Goal: Task Accomplishment & Management: Manage account settings

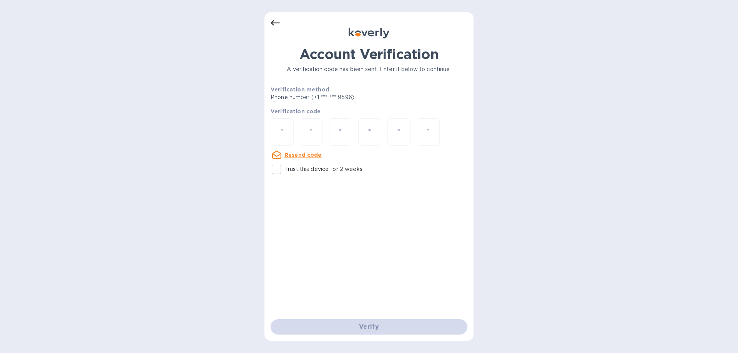
click at [274, 169] on input "Trust this device for 2 weeks" at bounding box center [276, 169] width 16 height 16
checkbox input "true"
click at [283, 129] on input "number" at bounding box center [282, 132] width 10 height 14
type input "1"
type input "8"
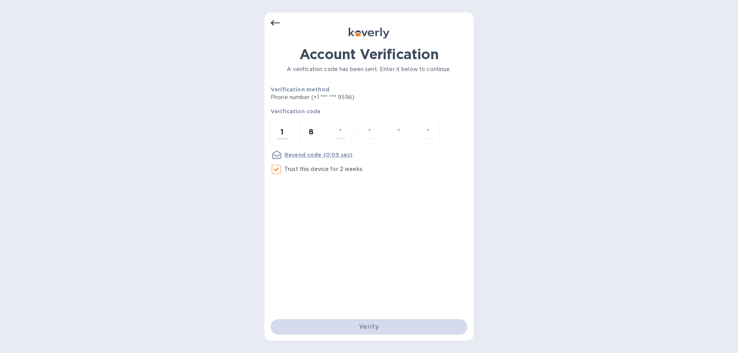
type input "9"
type input "1"
type input "3"
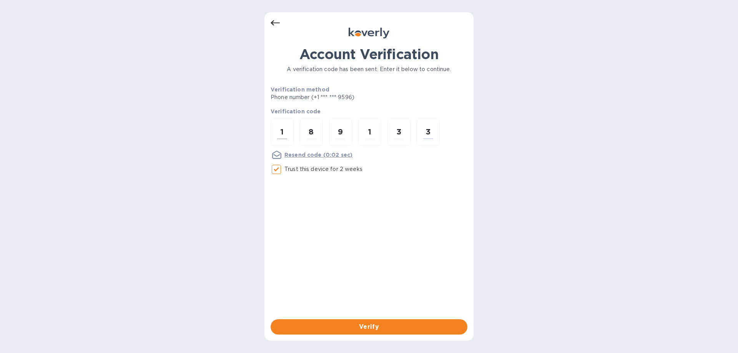
type input "3"
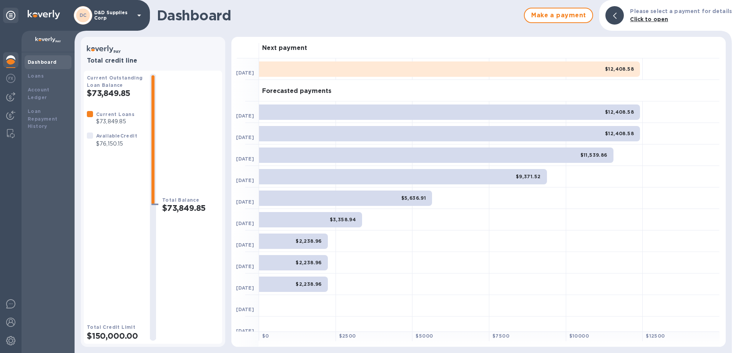
click at [108, 13] on p "D&D Supplies Corp" at bounding box center [113, 15] width 38 height 11
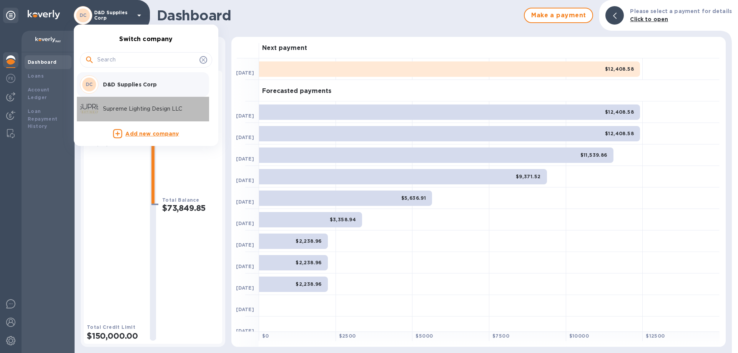
click at [120, 111] on p "Supreme Lighting Design LLC" at bounding box center [151, 109] width 97 height 8
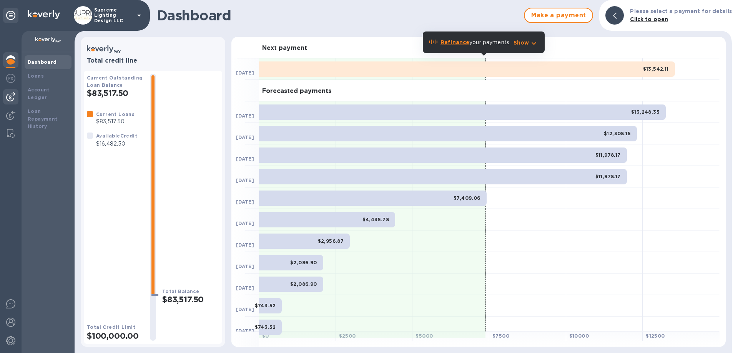
click at [9, 96] on img at bounding box center [10, 96] width 9 height 9
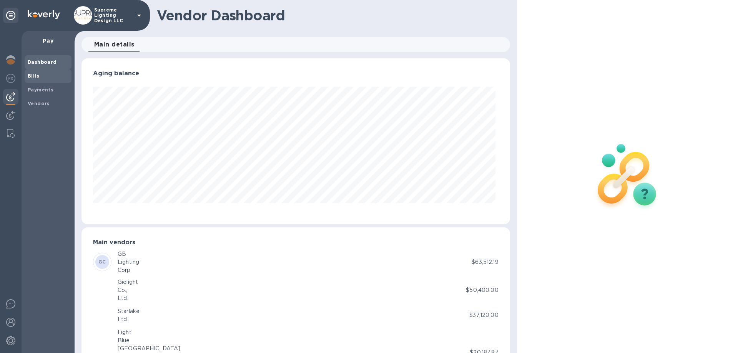
click at [42, 76] on span "Bills" at bounding box center [48, 76] width 41 height 8
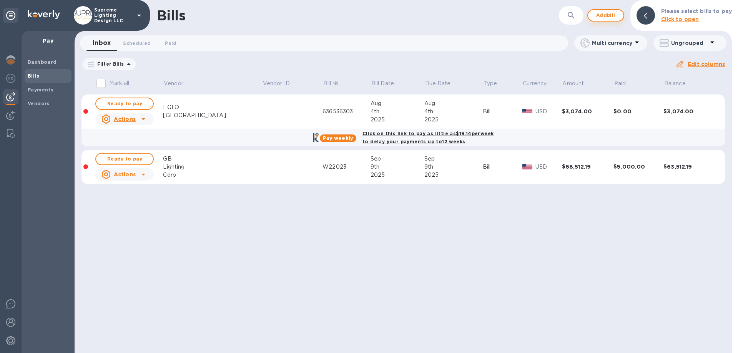
click at [606, 16] on span "Add bill" at bounding box center [605, 15] width 23 height 9
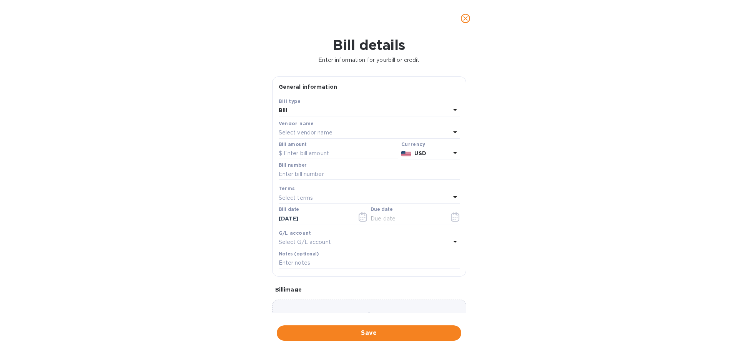
click at [330, 131] on p "Select vendor name" at bounding box center [306, 133] width 54 height 8
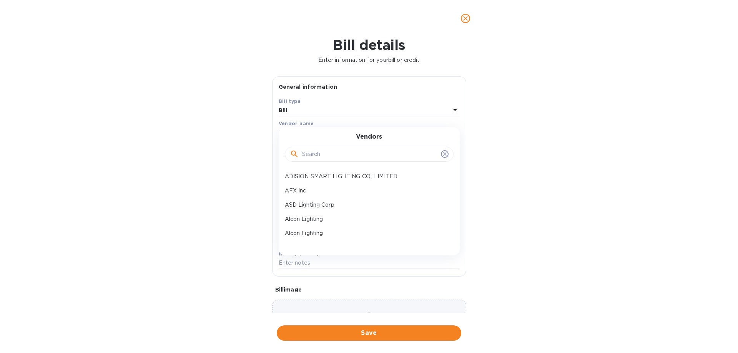
click at [325, 155] on input "text" at bounding box center [370, 155] width 136 height 12
type input "gie"
click at [319, 176] on p "Gielight Co., Ltd." at bounding box center [366, 177] width 163 height 8
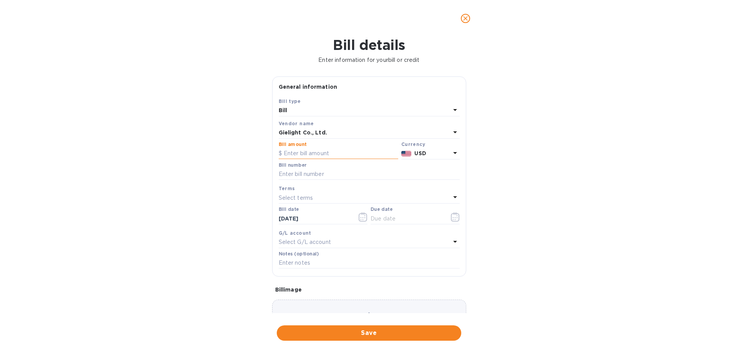
click at [334, 153] on input "text" at bounding box center [338, 154] width 119 height 12
type input "248"
click at [298, 172] on input "text" at bounding box center [369, 175] width 181 height 12
click at [307, 175] on input "GL2025041701" at bounding box center [369, 175] width 181 height 12
click at [309, 176] on input "GL2025091701" at bounding box center [369, 175] width 181 height 12
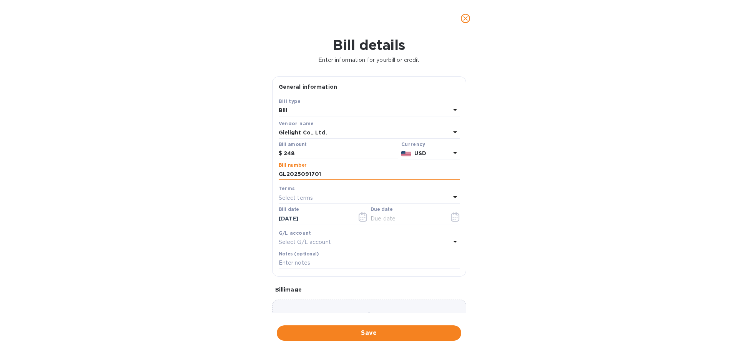
click at [313, 176] on input "GL2025091701" at bounding box center [369, 175] width 181 height 12
type input "GL2025091101"
click at [453, 218] on icon "button" at bounding box center [455, 216] width 9 height 9
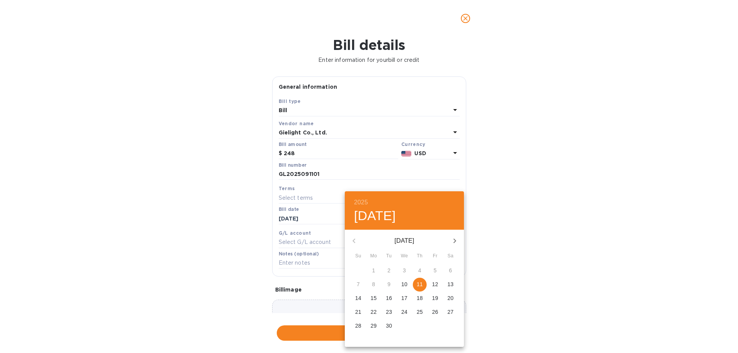
click at [415, 285] on span "11" at bounding box center [420, 284] width 14 height 8
type input "09/11/2025"
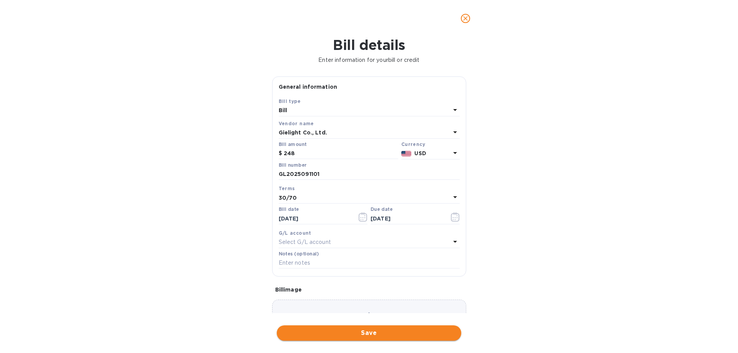
click at [384, 334] on span "Save" at bounding box center [369, 333] width 172 height 9
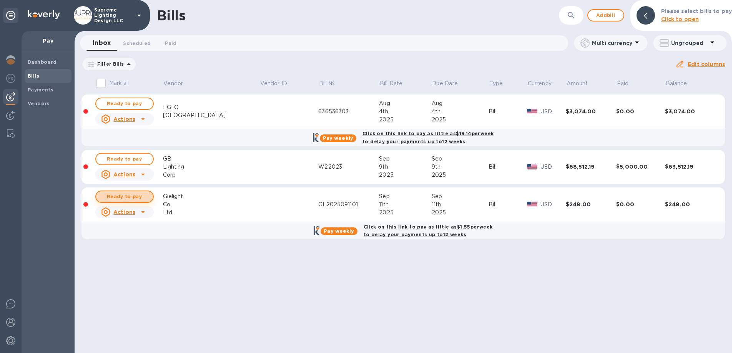
click at [129, 196] on span "Ready to pay" at bounding box center [124, 196] width 45 height 9
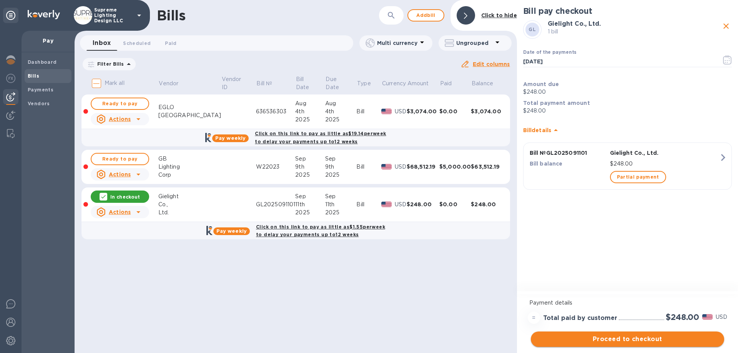
click at [651, 343] on span "Proceed to checkout" at bounding box center [627, 339] width 181 height 9
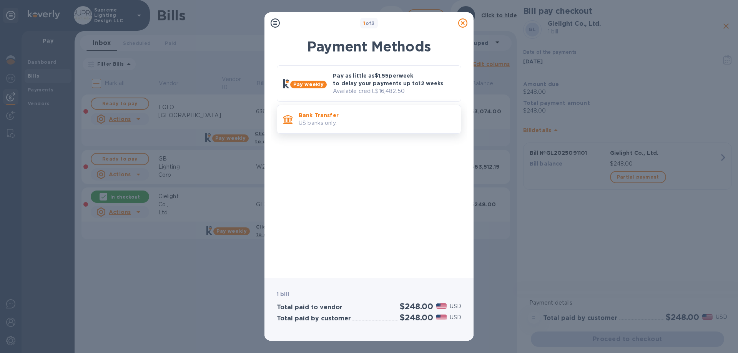
click at [421, 125] on p "US banks only." at bounding box center [377, 123] width 156 height 8
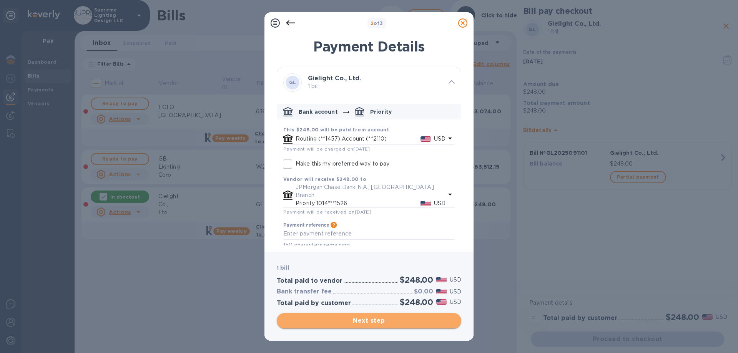
click at [393, 321] on span "Next step" at bounding box center [369, 320] width 172 height 9
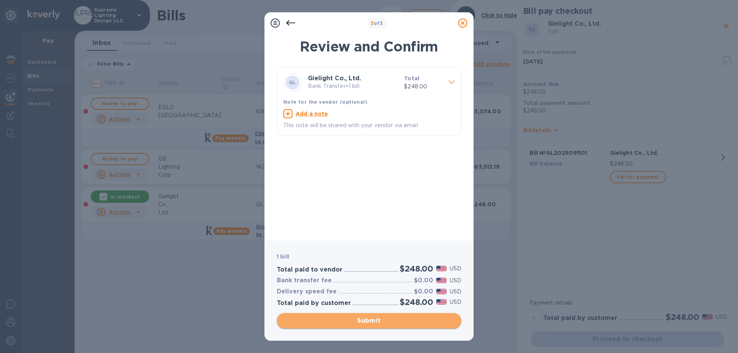
click at [393, 321] on span "Submit" at bounding box center [369, 320] width 172 height 9
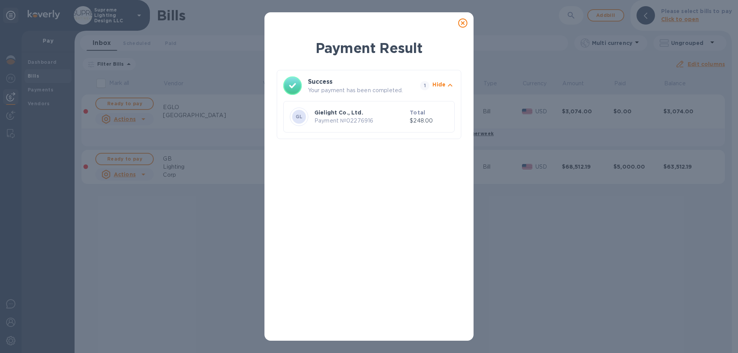
click at [463, 22] on icon at bounding box center [462, 22] width 9 height 9
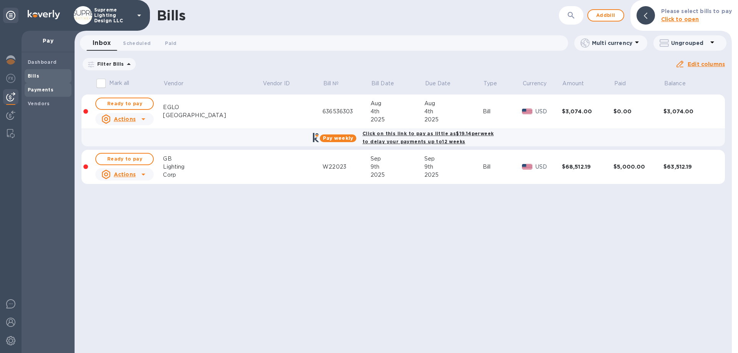
click at [52, 92] on span "Payments" at bounding box center [48, 90] width 41 height 8
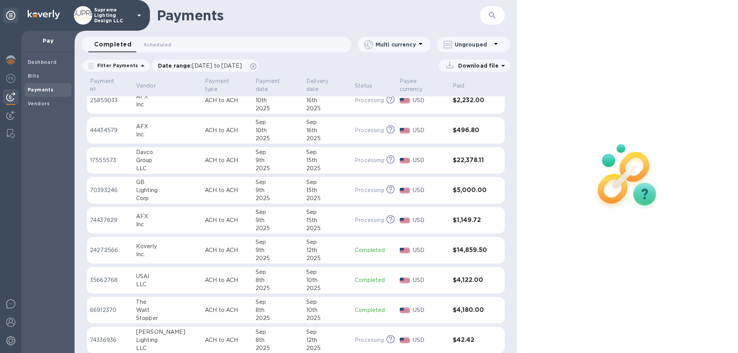
scroll to position [77, 0]
